Goal: Navigation & Orientation: Find specific page/section

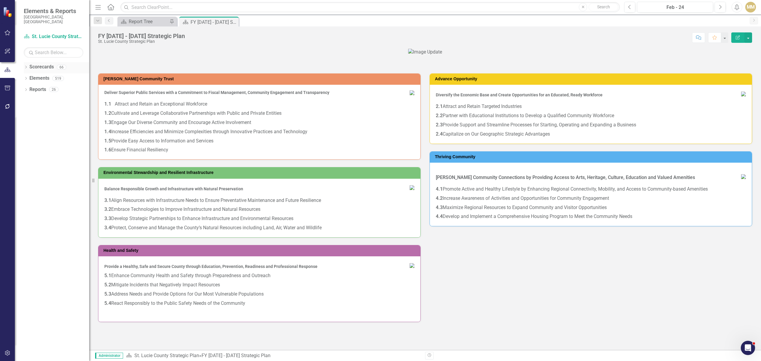
click at [26, 66] on icon at bounding box center [25, 67] width 1 height 3
click at [30, 76] on icon "Dropdown" at bounding box center [29, 78] width 4 height 4
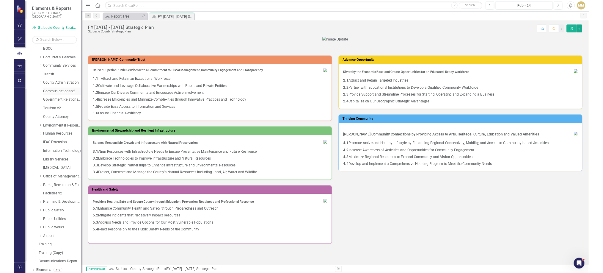
scroll to position [34, 0]
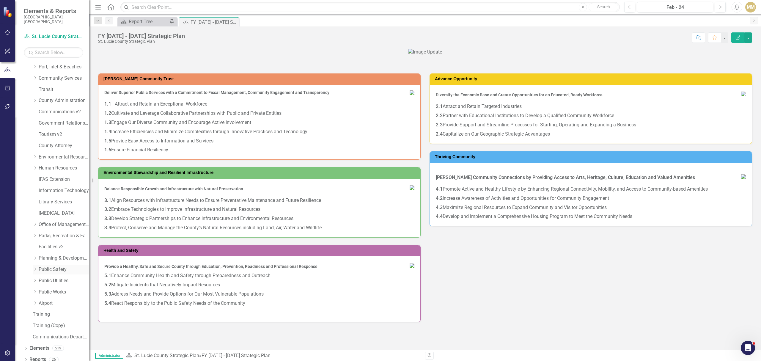
click at [52, 266] on link "Public Safety" at bounding box center [64, 269] width 51 height 7
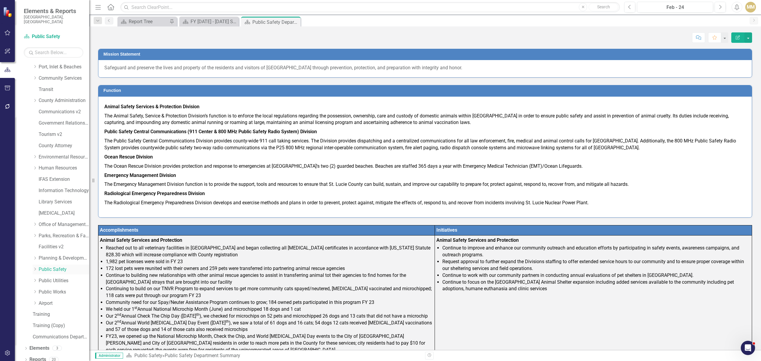
click at [34, 267] on div "Dropdown" at bounding box center [35, 269] width 4 height 5
click at [64, 311] on link "Ocean Rescue" at bounding box center [67, 314] width 45 height 7
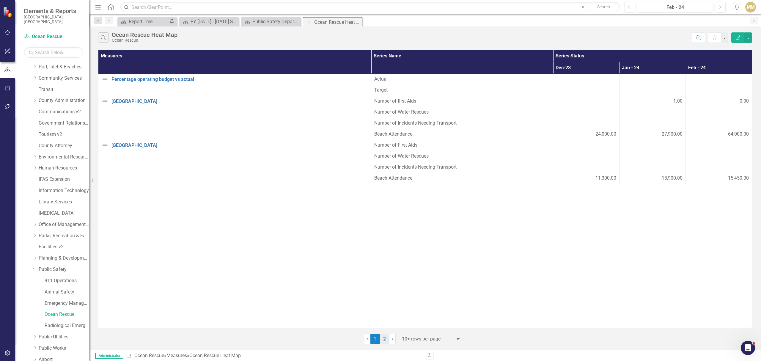
click at [385, 339] on link "2" at bounding box center [385, 339] width 10 height 10
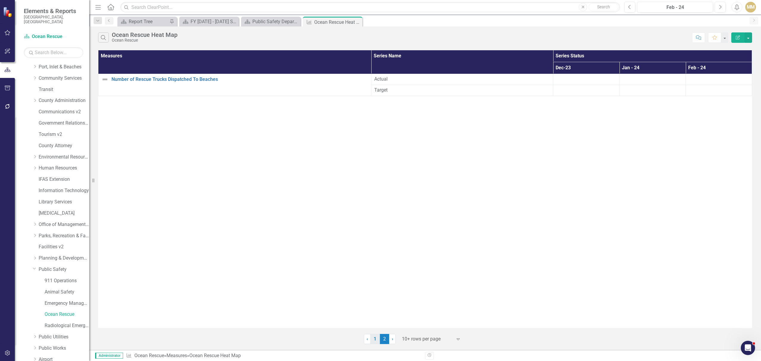
click at [374, 338] on link "1" at bounding box center [375, 339] width 10 height 10
